Goal: Task Accomplishment & Management: Manage account settings

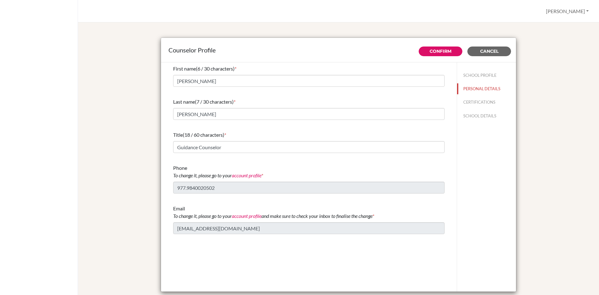
click at [488, 51] on span "Cancel" at bounding box center [489, 51] width 18 height 6
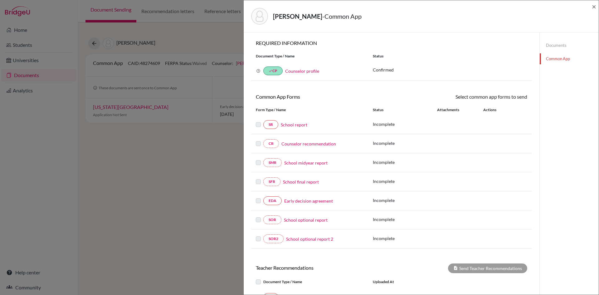
click at [591, 6] on div "[PERSON_NAME] - Common App ×" at bounding box center [421, 16] width 350 height 27
click at [594, 6] on span "×" at bounding box center [594, 6] width 4 height 9
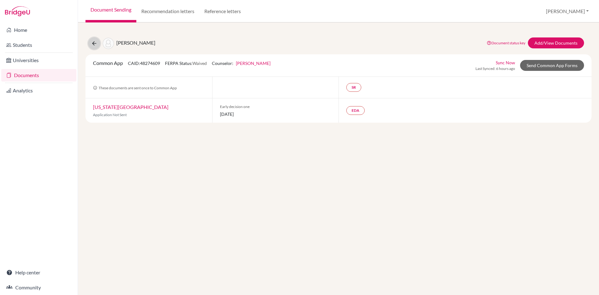
click at [93, 43] on icon at bounding box center [94, 43] width 6 height 6
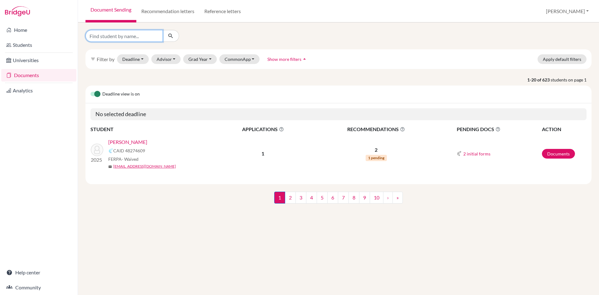
click at [114, 37] on input "Find student by name..." at bounding box center [123, 36] width 77 height 12
type input "anirudh"
click button "submit" at bounding box center [171, 36] width 17 height 12
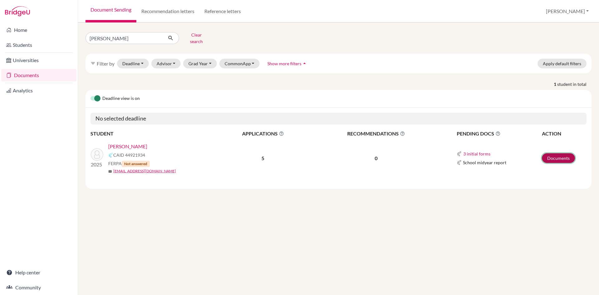
click at [551, 153] on link "Documents" at bounding box center [558, 158] width 33 height 10
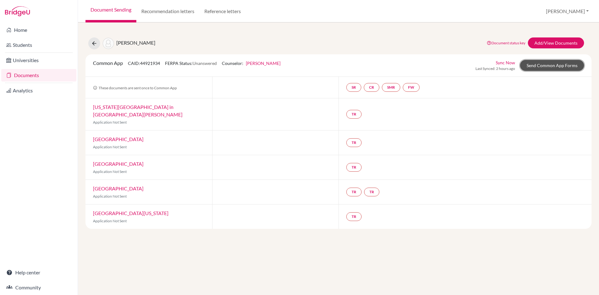
click at [544, 66] on link "Send Common App Forms" at bounding box center [552, 65] width 64 height 11
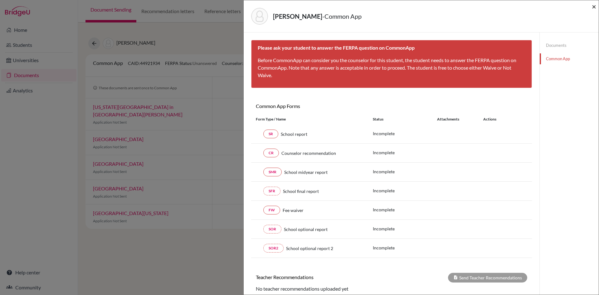
click at [593, 8] on span "×" at bounding box center [594, 6] width 4 height 9
